Goal: Information Seeking & Learning: Learn about a topic

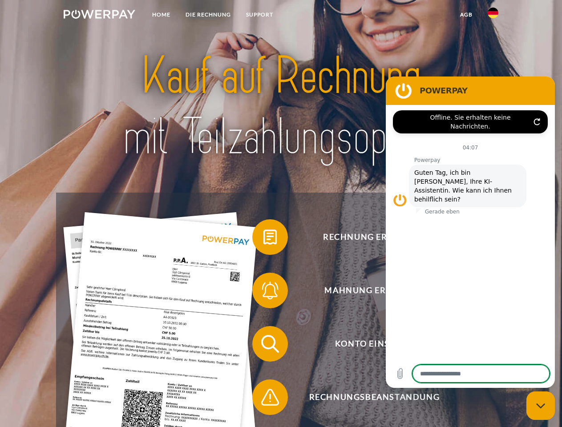
click at [99, 16] on img at bounding box center [100, 14] width 72 height 9
click at [493, 16] on img at bounding box center [493, 13] width 11 height 11
click at [466, 15] on link "agb" at bounding box center [467, 15] width 28 height 16
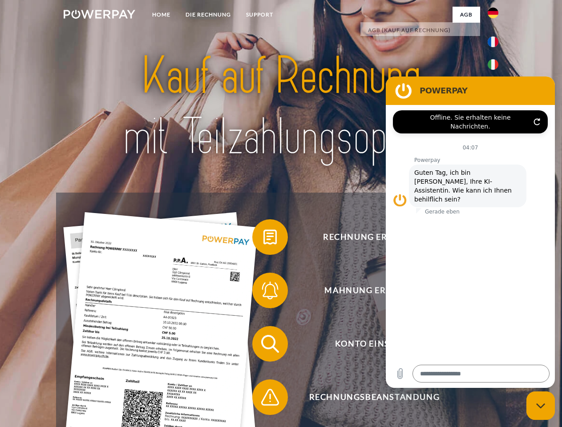
click at [264, 239] on span at bounding box center [257, 237] width 45 height 45
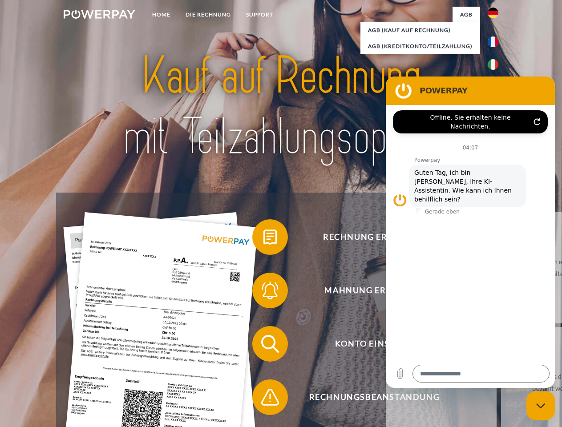
click at [264, 293] on span at bounding box center [257, 290] width 45 height 45
click at [501, 346] on link "Bis wann muss die Rechnung bezahlt werden?" at bounding box center [556, 382] width 111 height 111
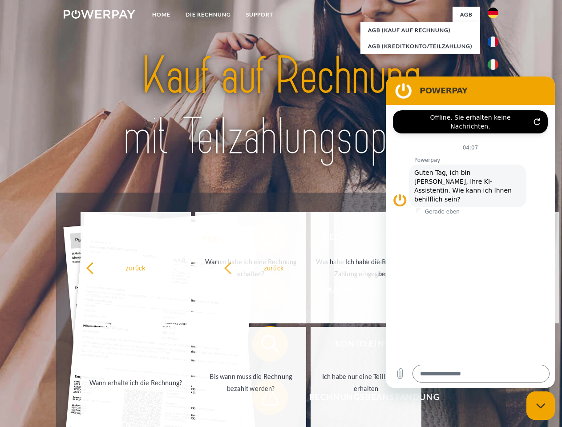
click at [264, 399] on span at bounding box center [257, 397] width 45 height 45
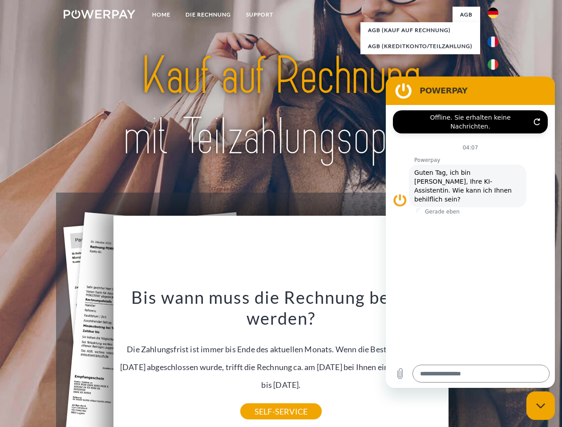
click at [541, 406] on icon "Messaging-Fenster schließen" at bounding box center [540, 406] width 9 height 6
type textarea "*"
